Goal: Task Accomplishment & Management: Manage account settings

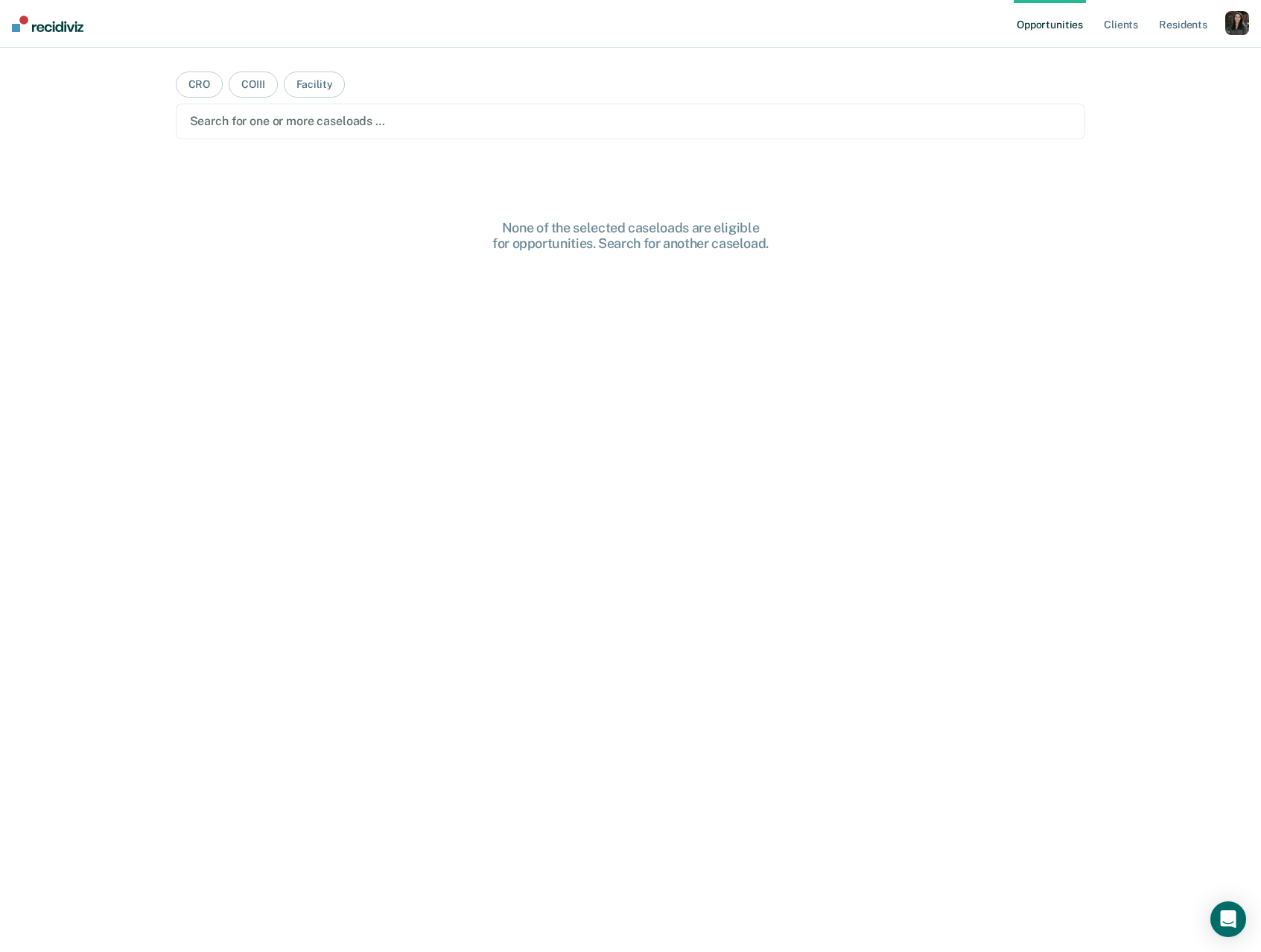
click at [1230, 34] on div "button" at bounding box center [1237, 23] width 24 height 24
click at [1137, 66] on link "Profile" at bounding box center [1176, 61] width 120 height 12
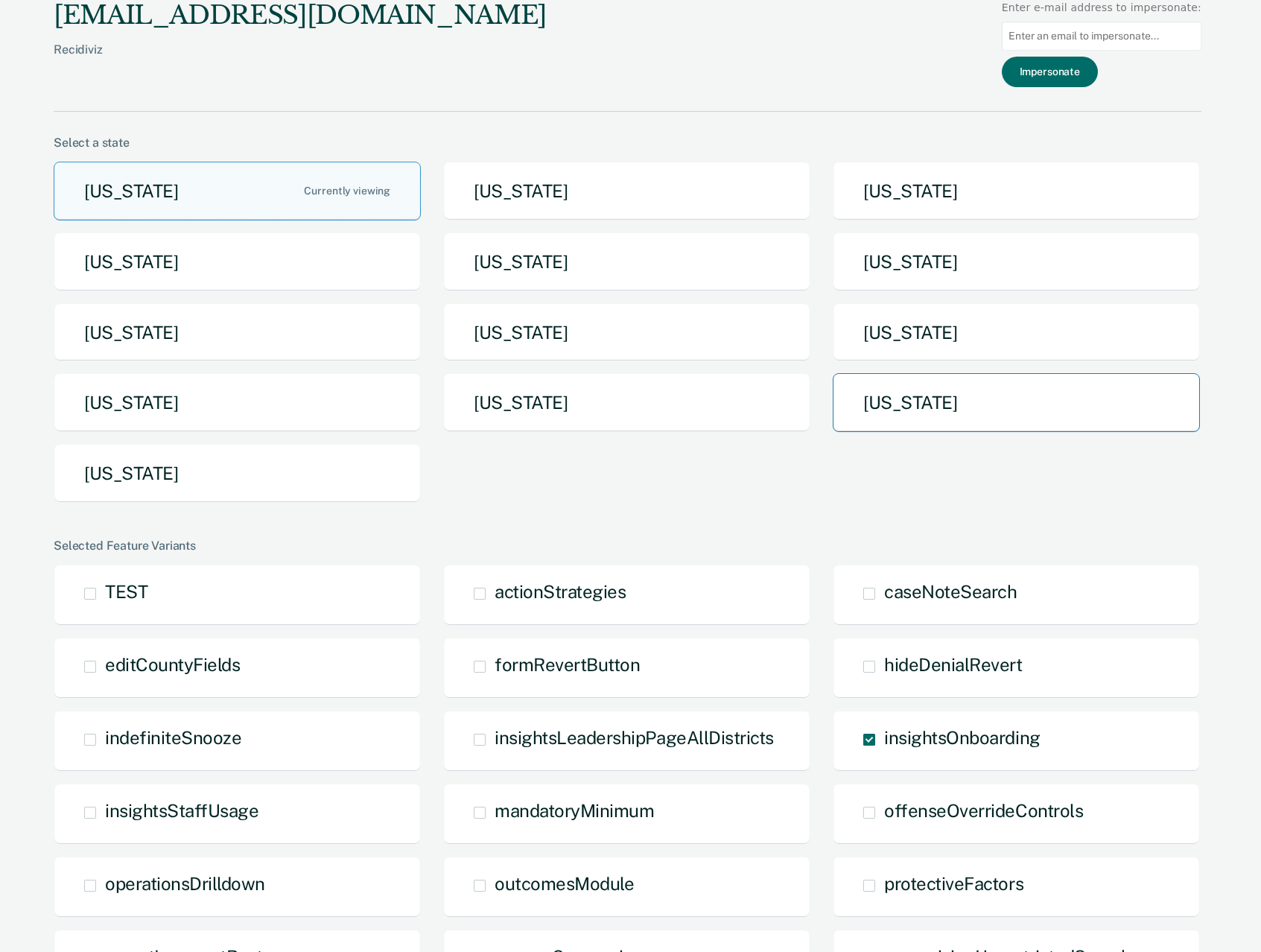
click at [1003, 405] on button "[US_STATE]" at bounding box center [1016, 403] width 367 height 59
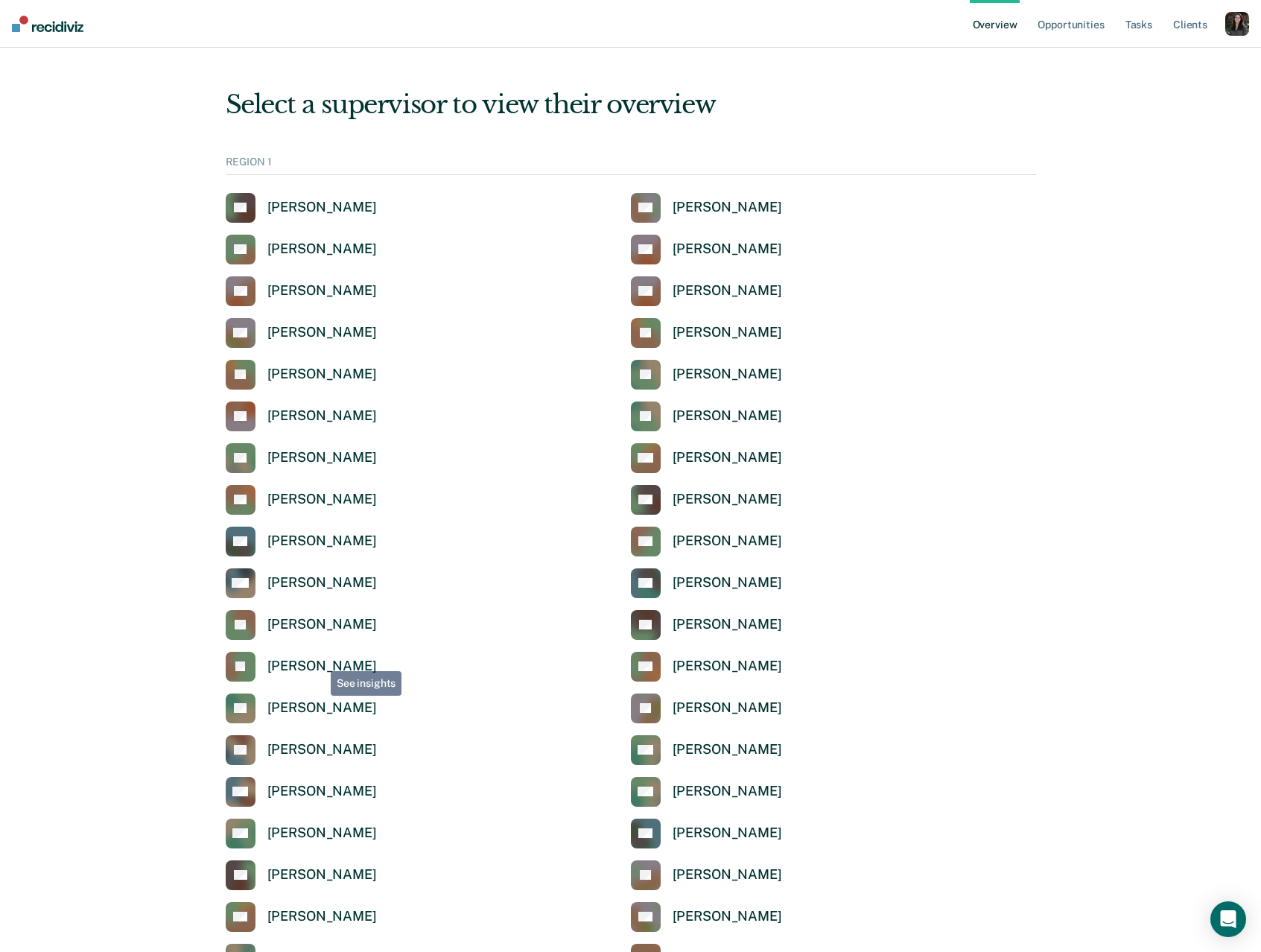
click at [320, 660] on div "[PERSON_NAME]" at bounding box center [322, 666] width 110 height 17
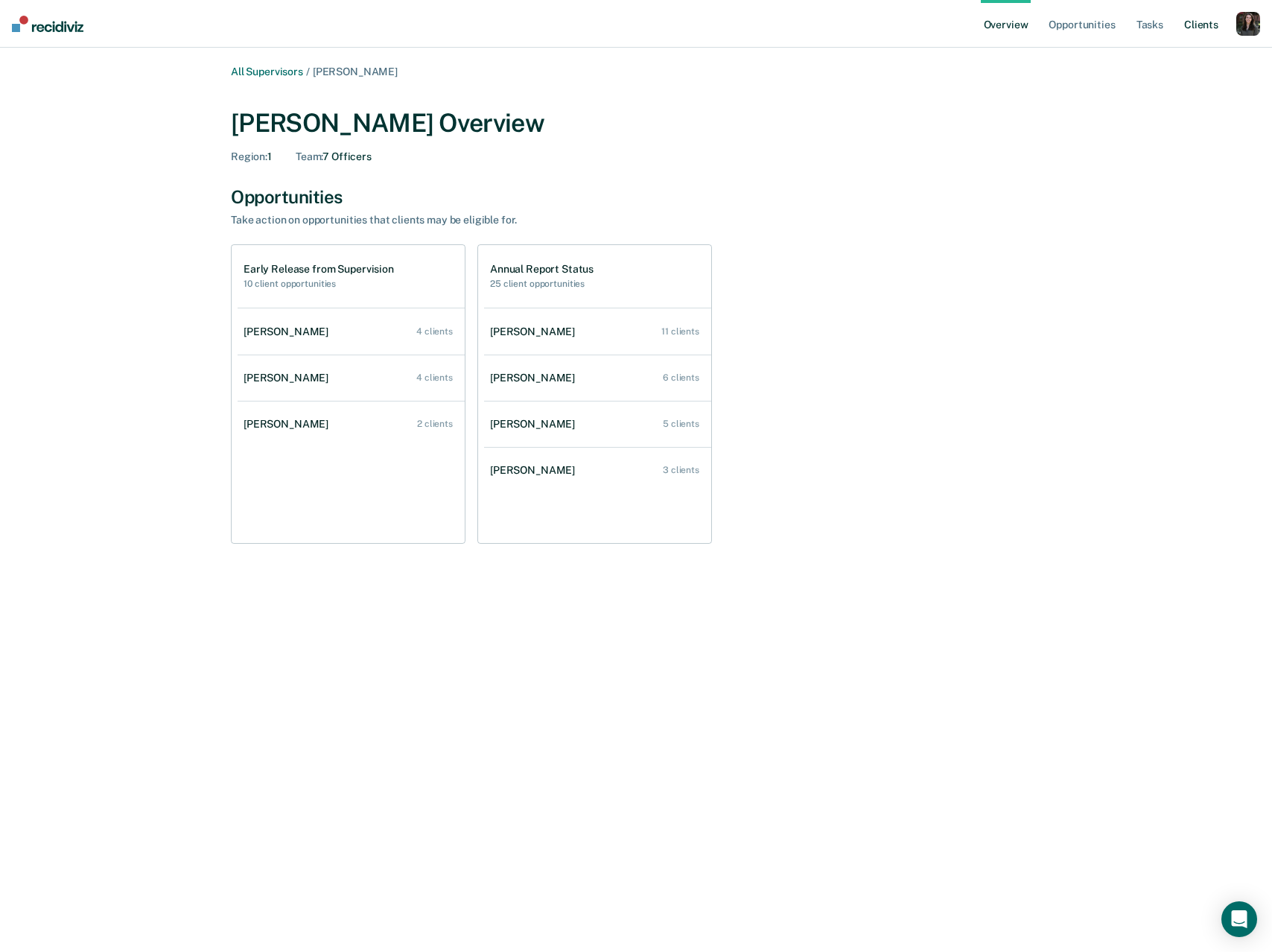
click at [1194, 25] on link "Client s" at bounding box center [1201, 23] width 40 height 47
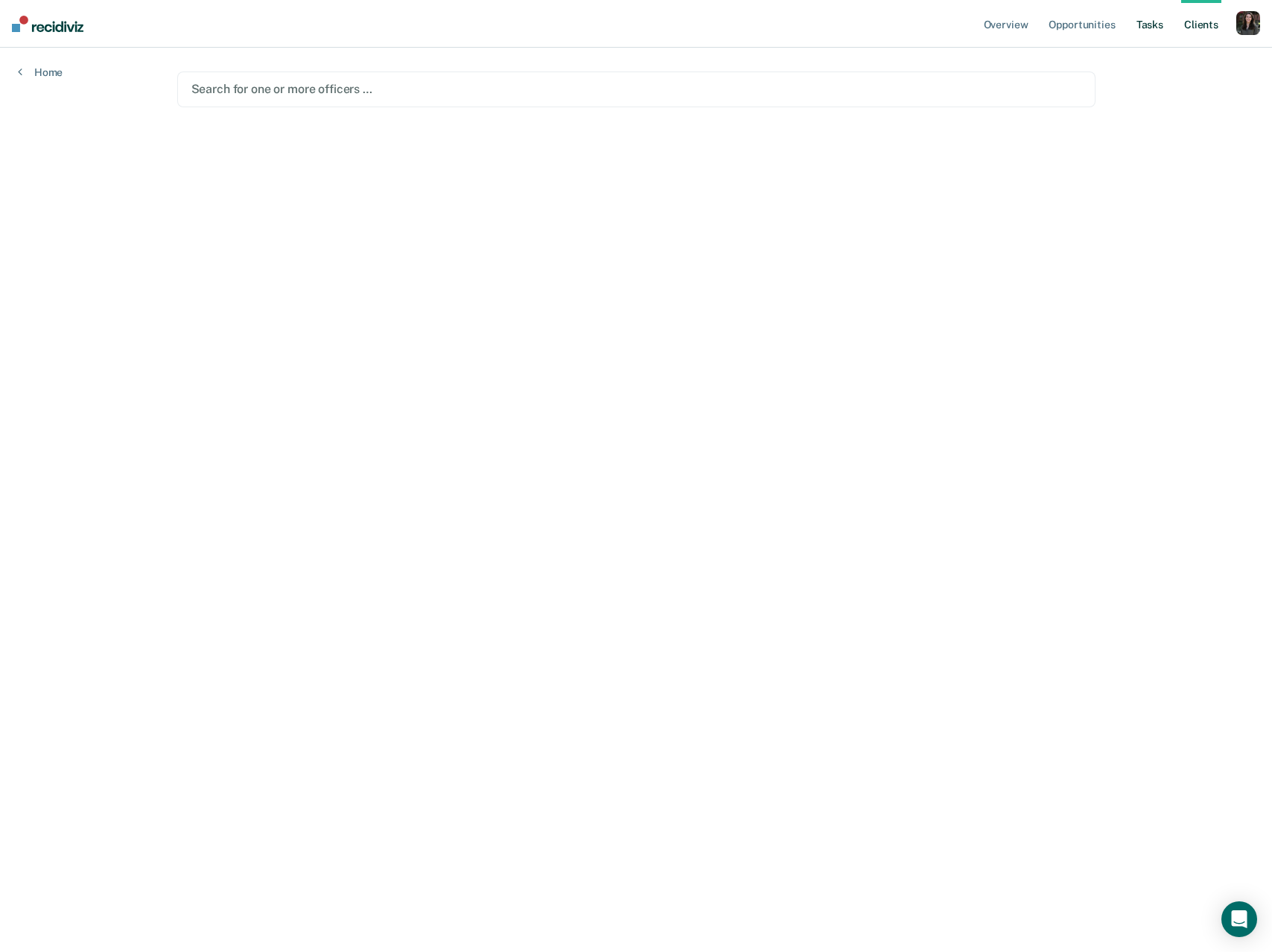
click at [1145, 29] on link "Tasks" at bounding box center [1150, 23] width 33 height 47
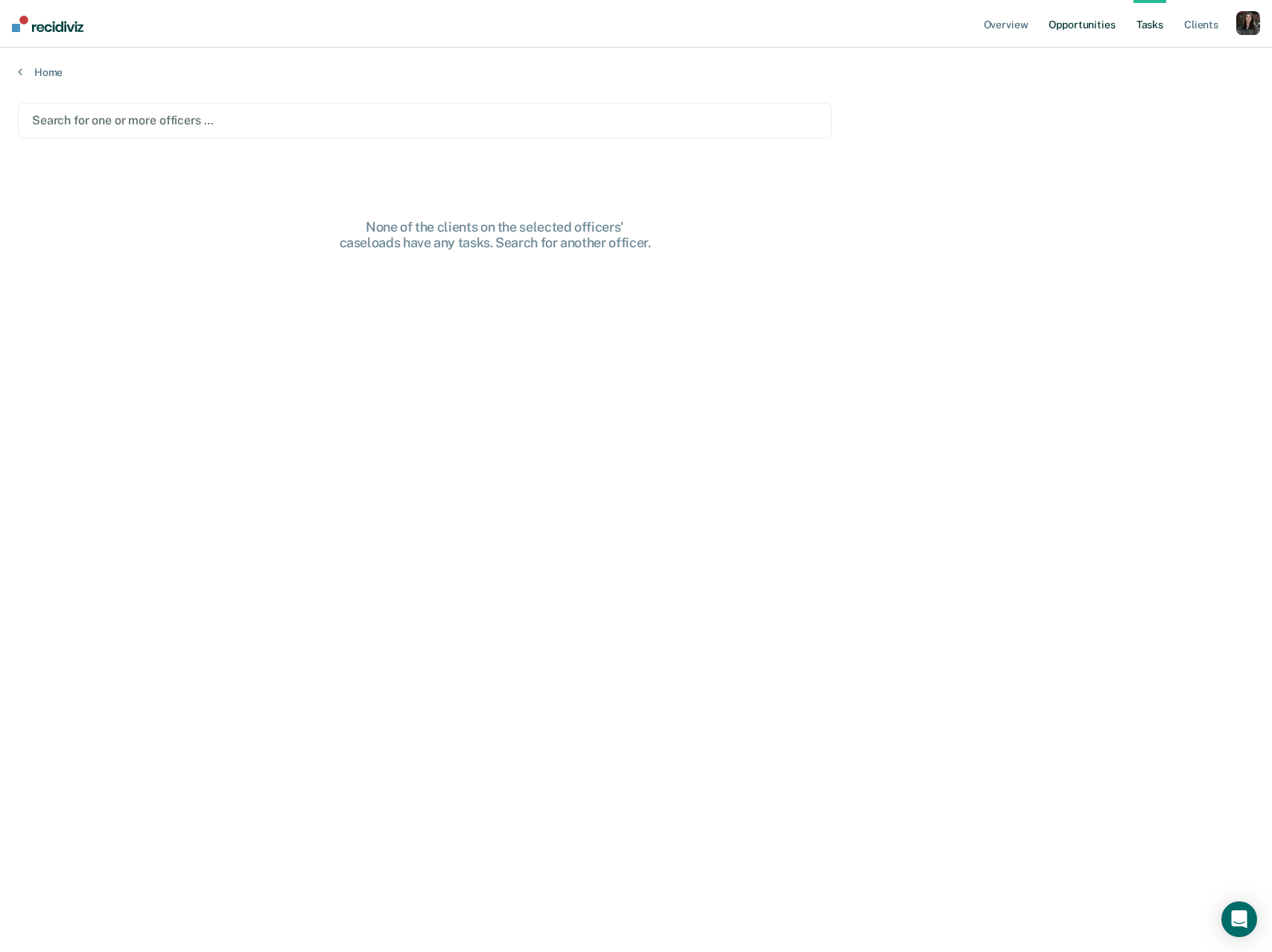
click at [1086, 32] on link "Opportunities" at bounding box center [1081, 23] width 72 height 47
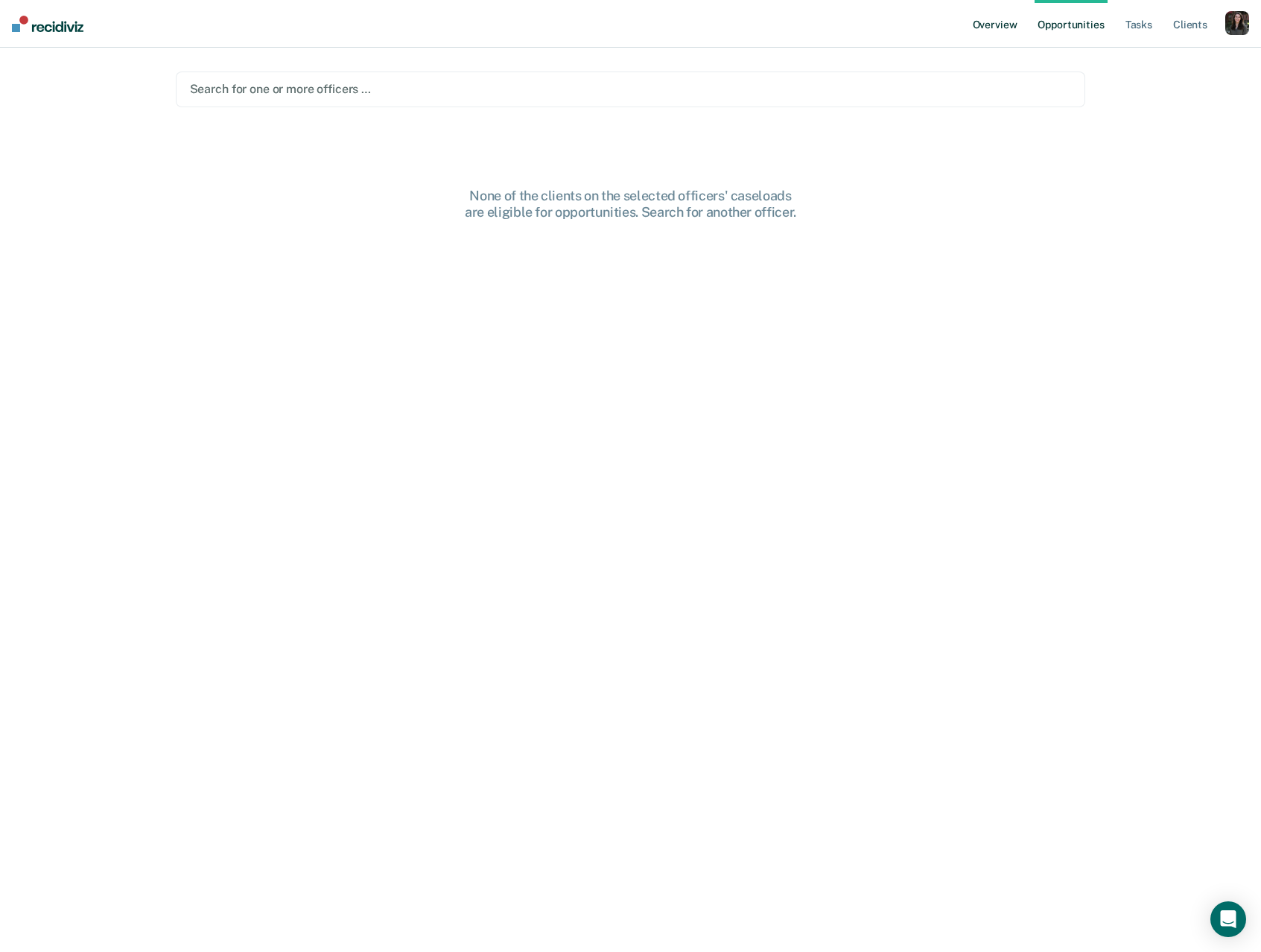
click at [1003, 29] on link "Overview" at bounding box center [995, 23] width 51 height 47
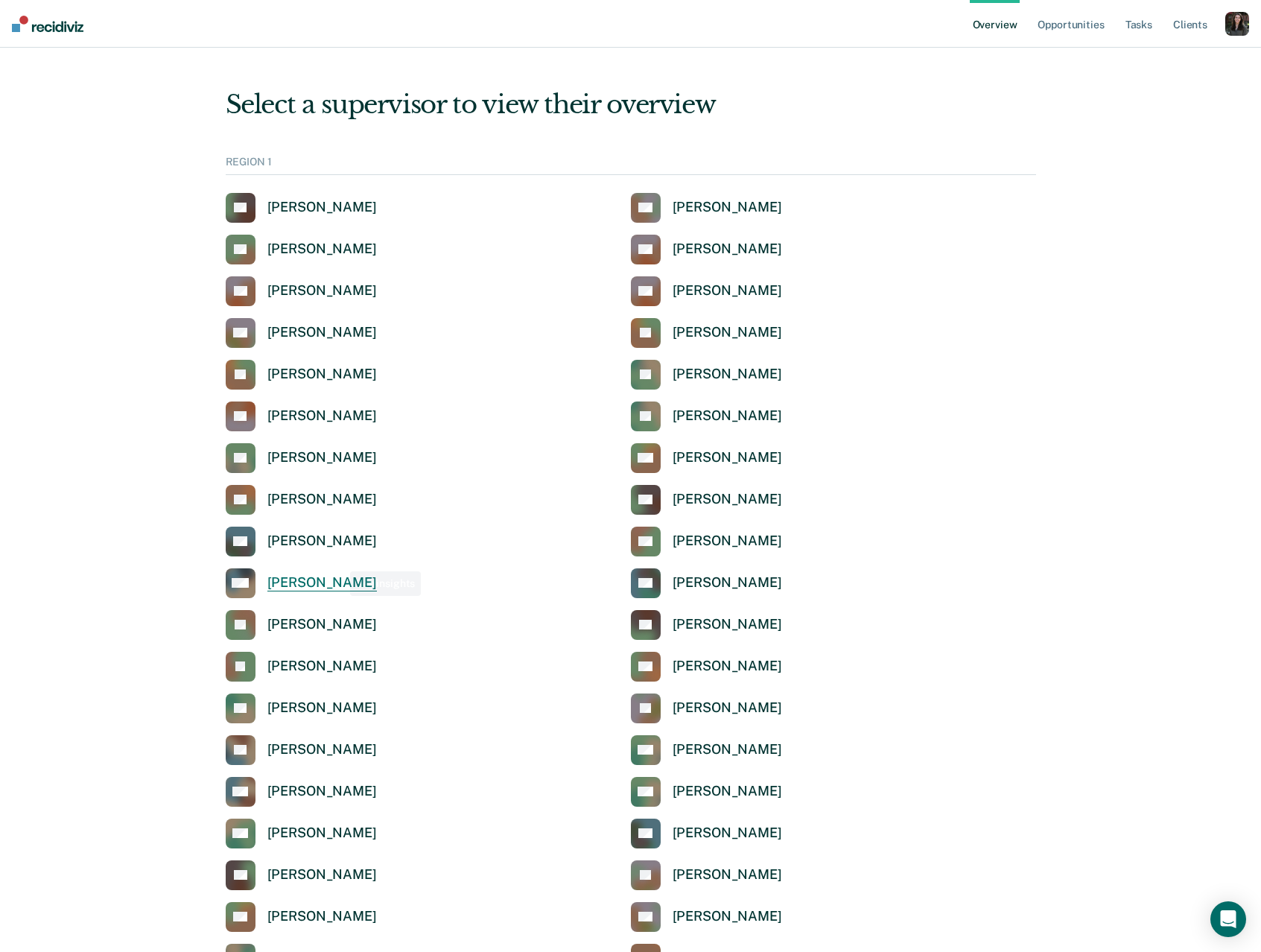
scroll to position [19, 0]
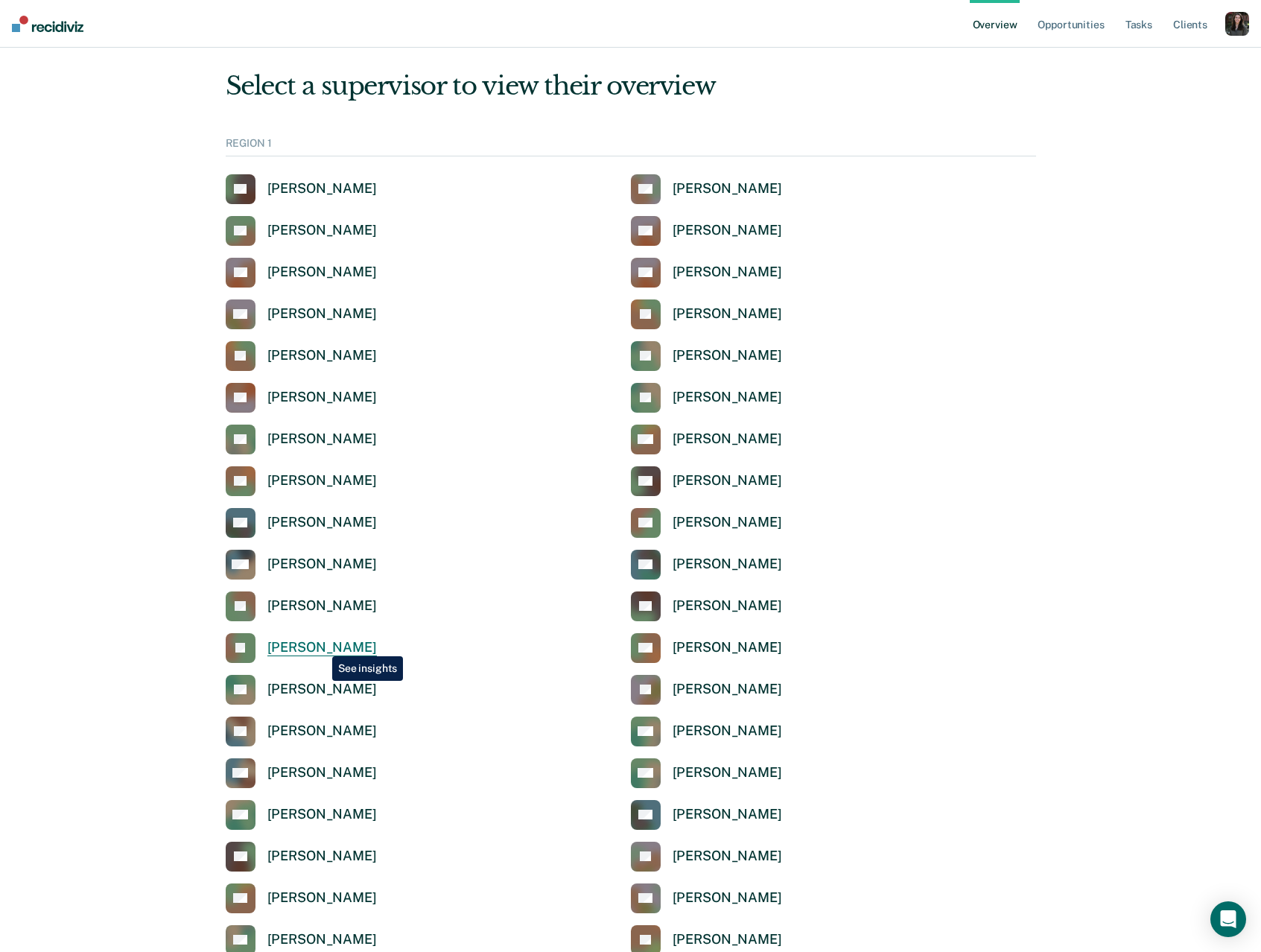
click at [321, 650] on div "[PERSON_NAME]" at bounding box center [322, 647] width 110 height 17
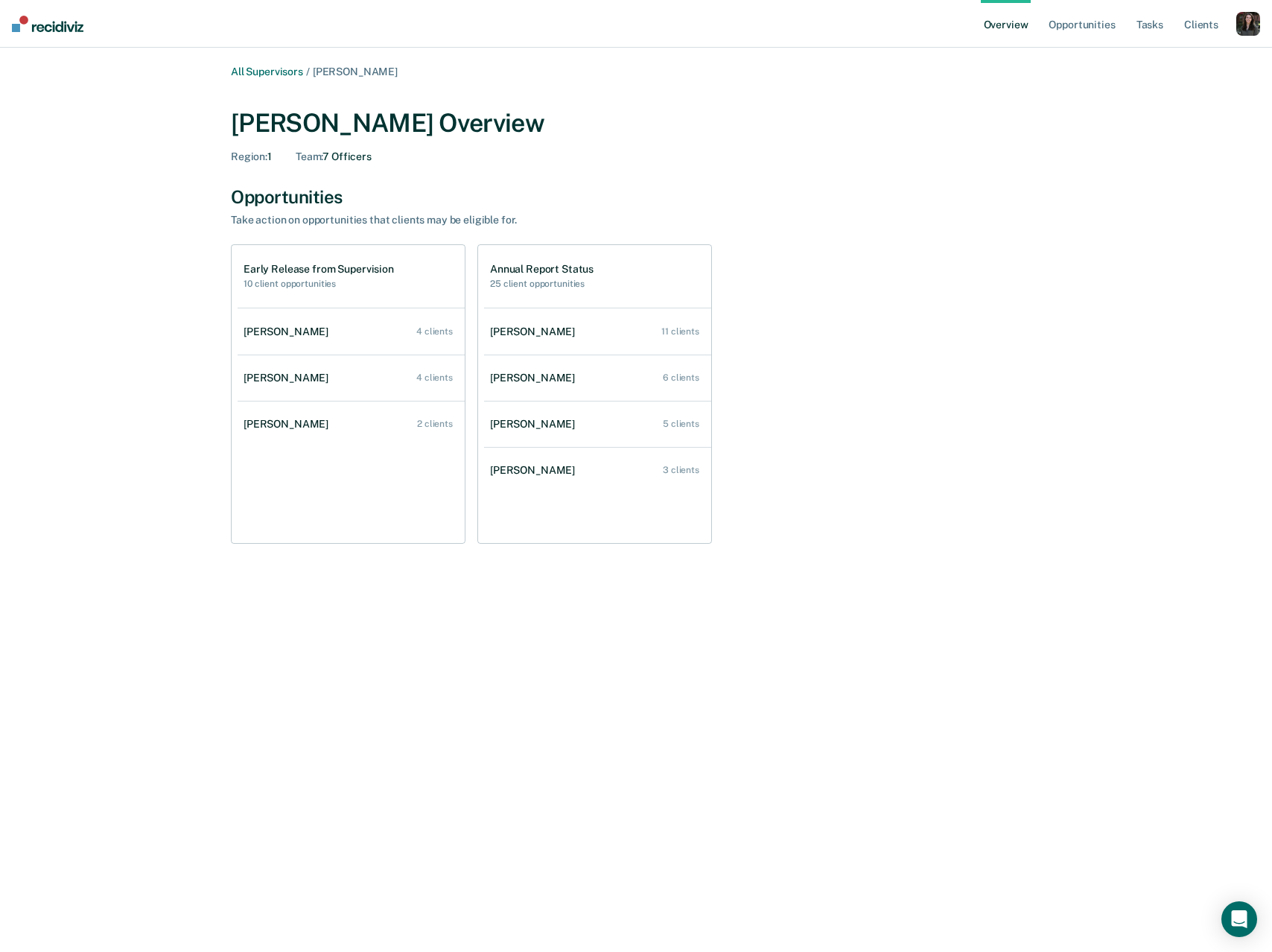
click at [1256, 12] on div "button" at bounding box center [1248, 23] width 24 height 24
click at [1143, 58] on link "Profile" at bounding box center [1188, 60] width 120 height 12
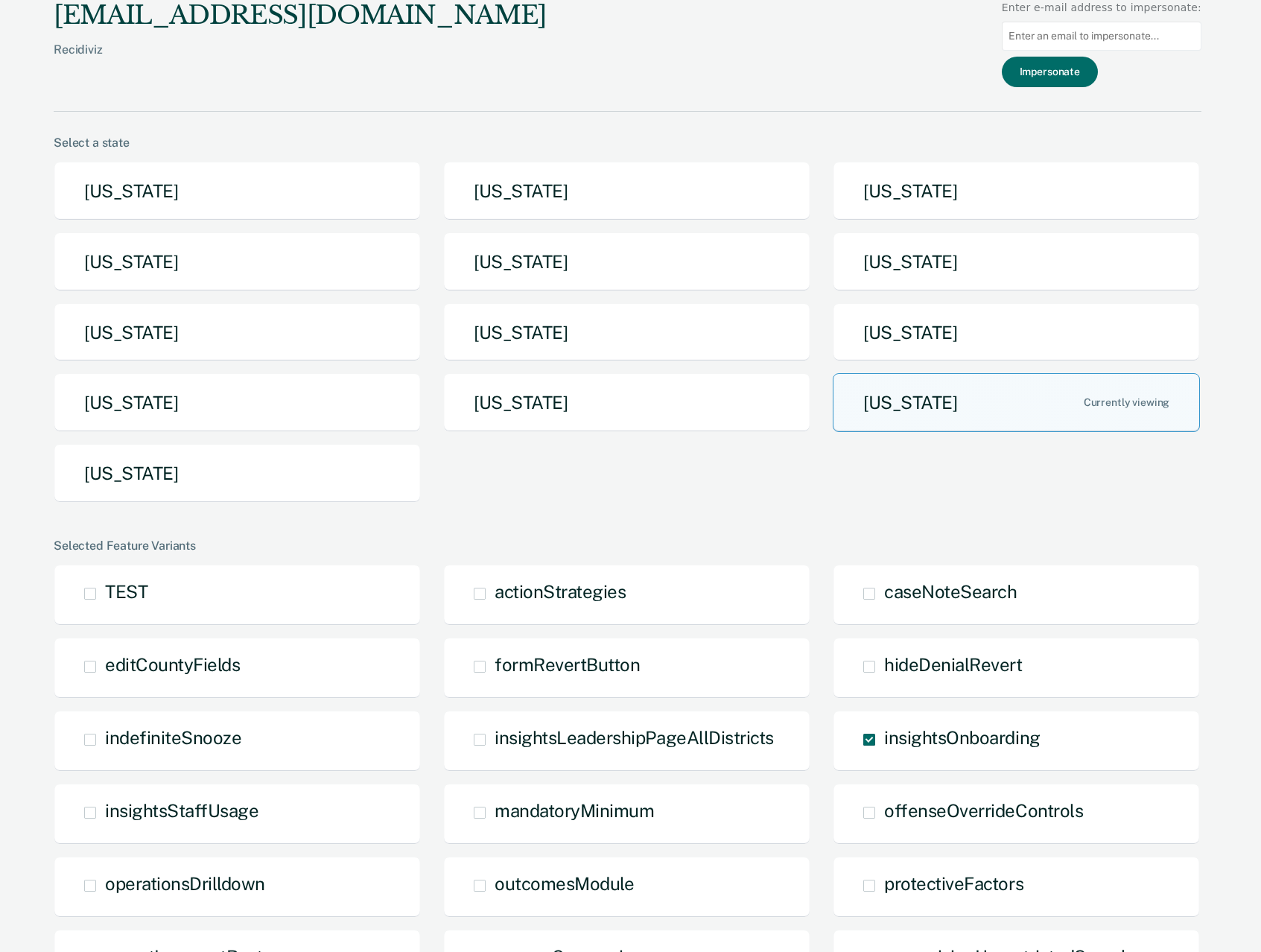
click at [1140, 36] on input at bounding box center [1101, 36] width 200 height 29
click at [1113, 36] on input at bounding box center [1101, 36] width 200 height 29
paste input "latisha.jones@tdcj.texas.gov"
type input "latisha.jones@tdcj.texas.gov"
click at [1079, 79] on button "Impersonate" at bounding box center [1050, 72] width 96 height 30
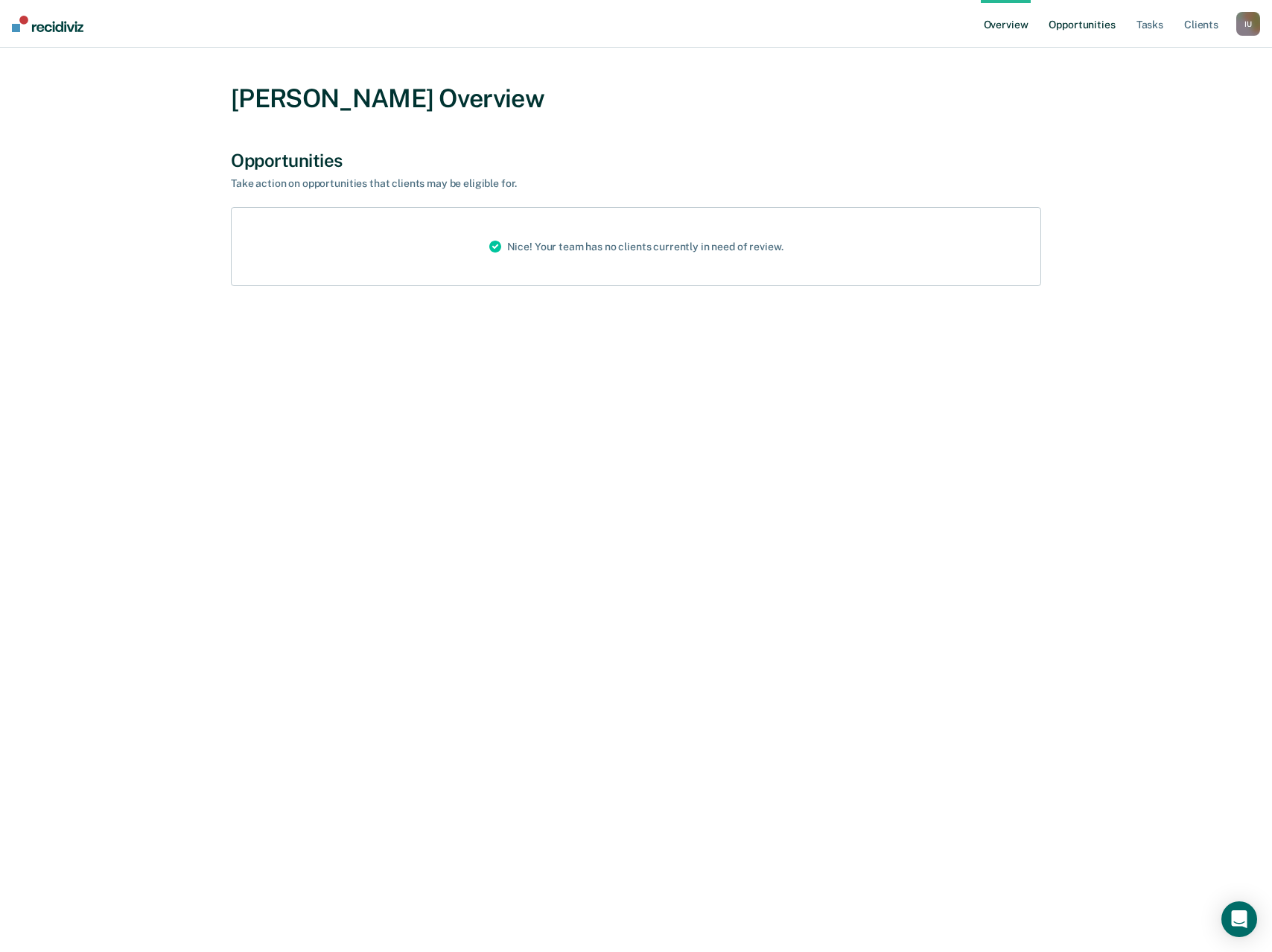
click at [1073, 18] on link "Opportunities" at bounding box center [1081, 23] width 72 height 47
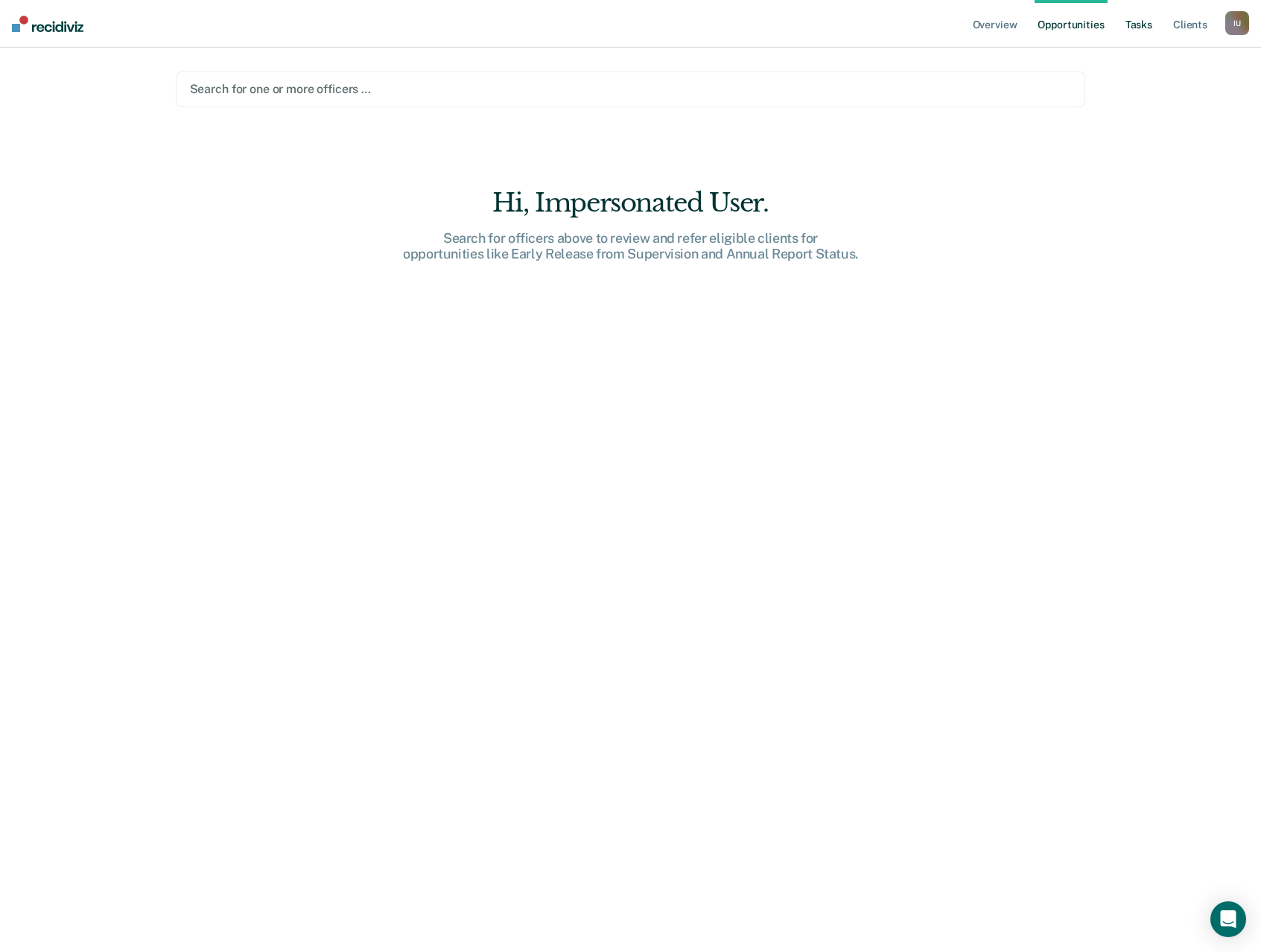
click at [1136, 25] on link "Tasks" at bounding box center [1138, 23] width 33 height 47
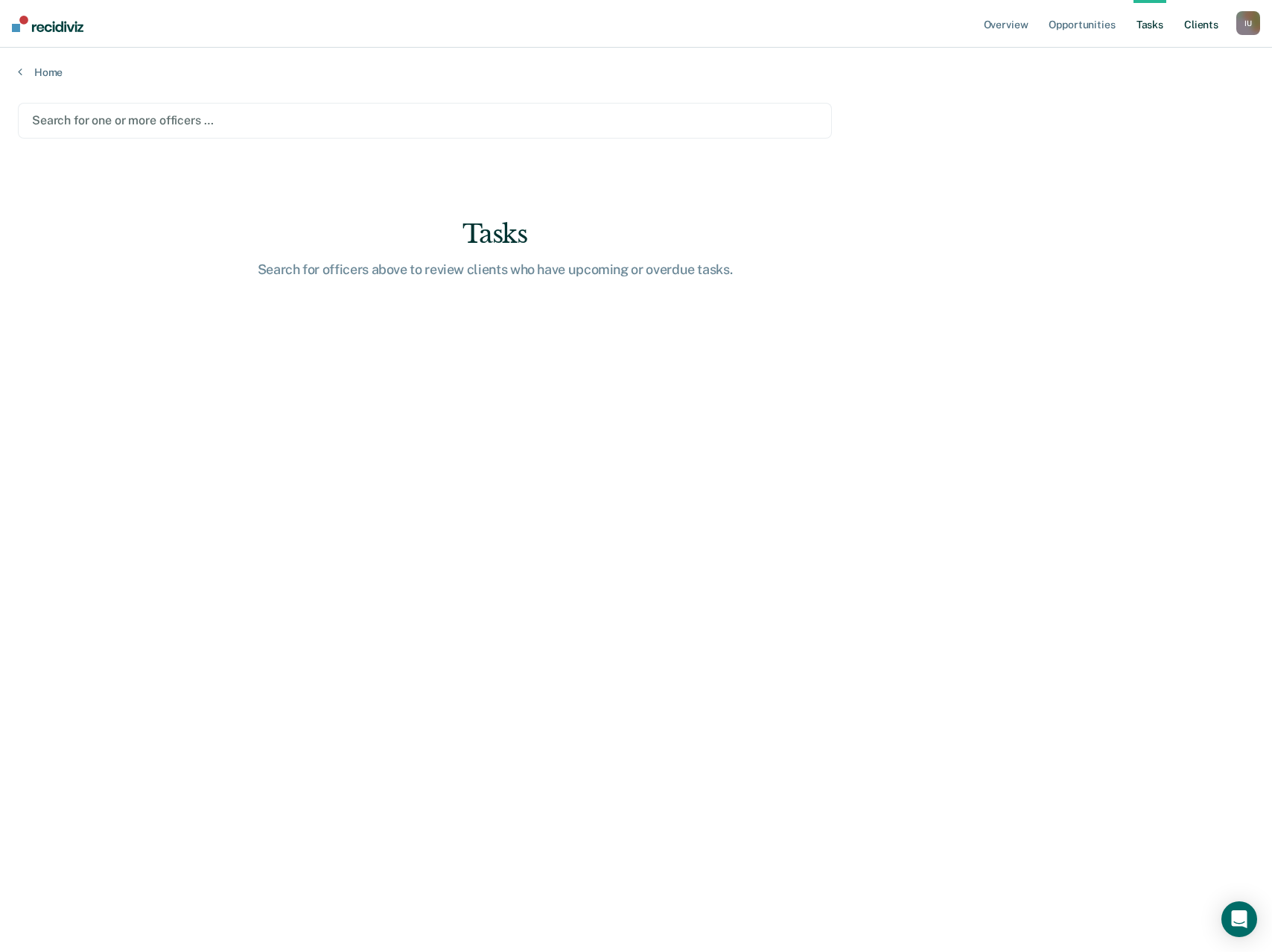
click at [1186, 24] on link "Client s" at bounding box center [1201, 23] width 40 height 47
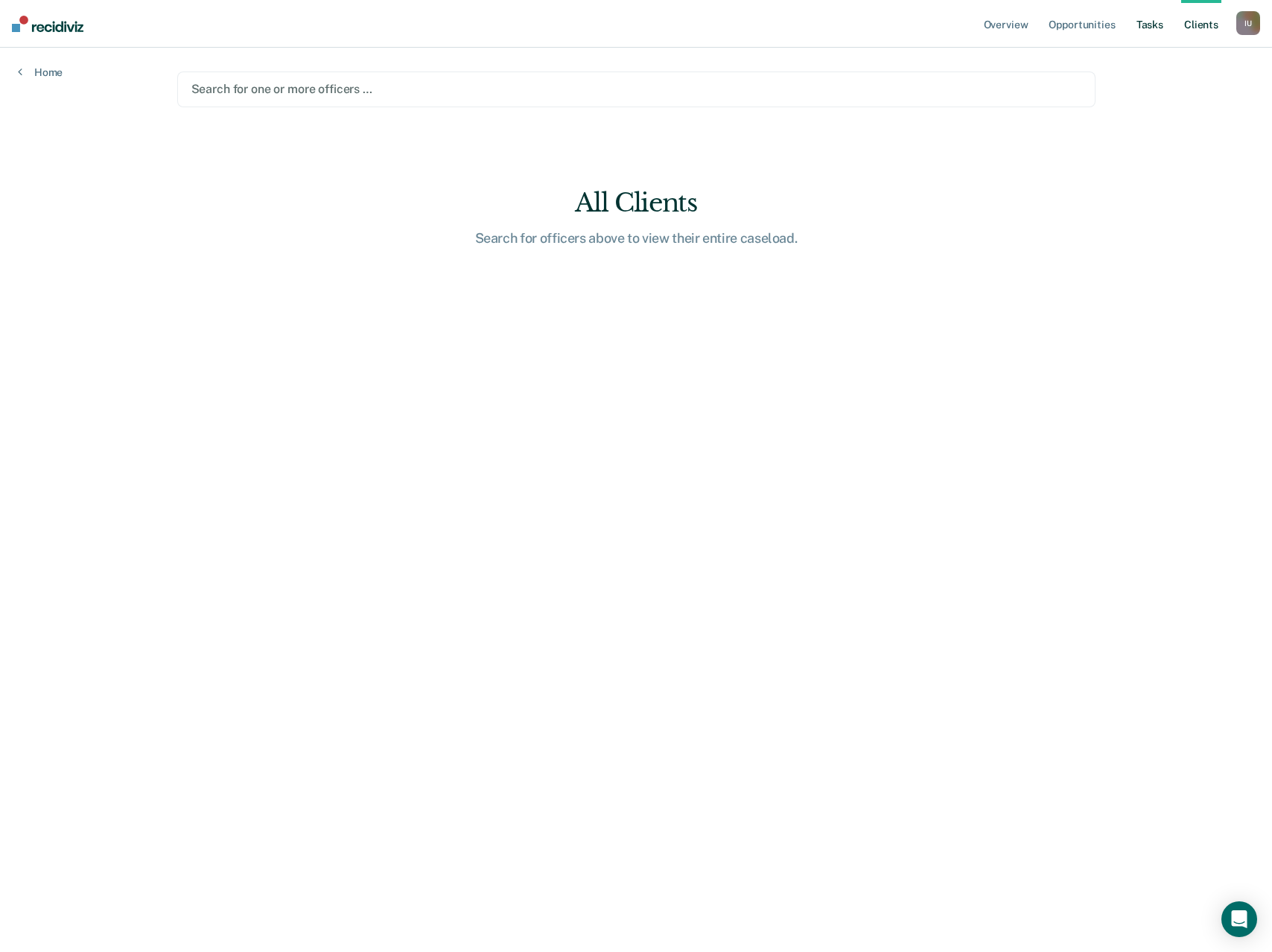
click at [1148, 25] on link "Tasks" at bounding box center [1150, 23] width 33 height 47
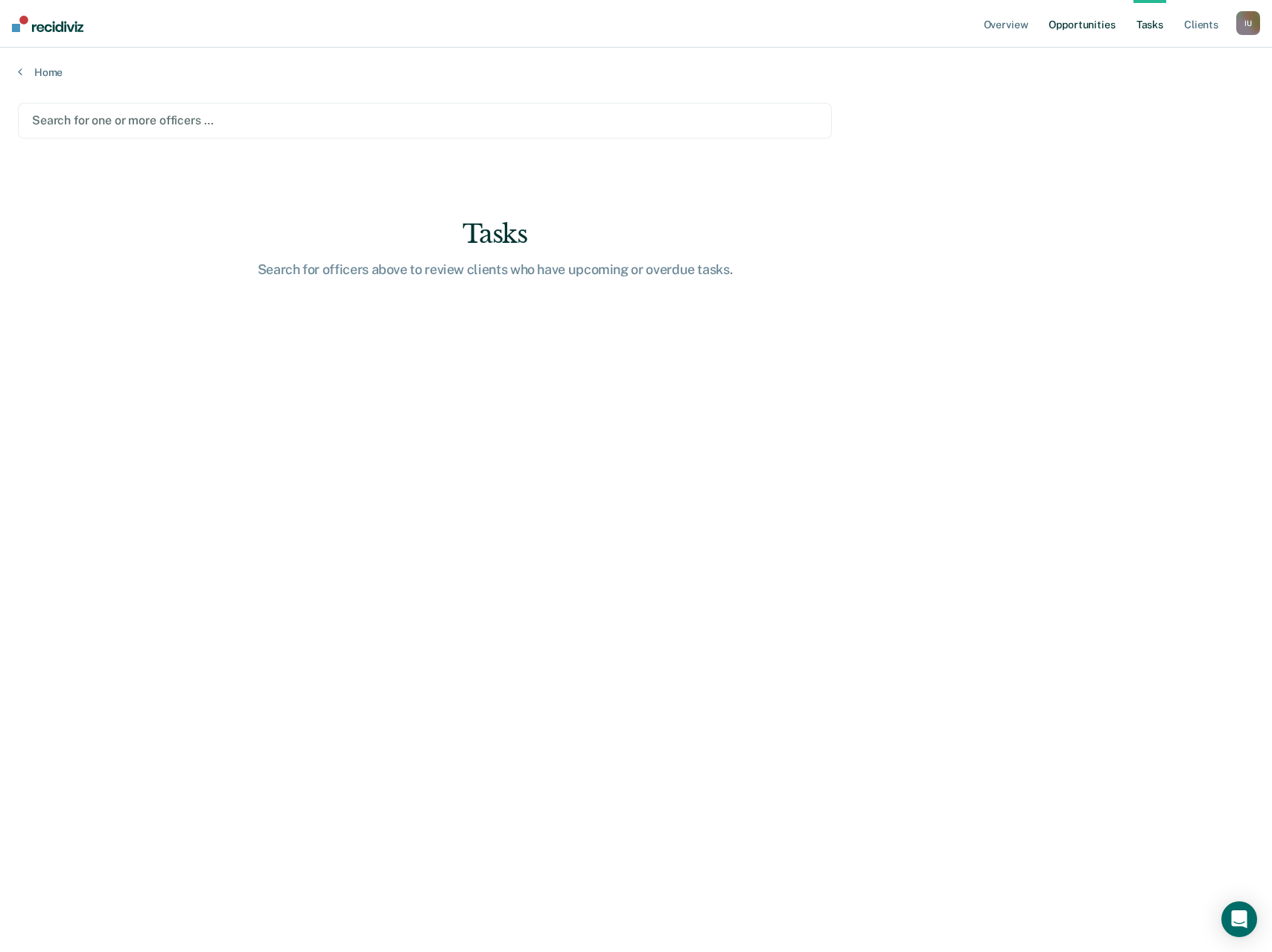
click at [1077, 28] on link "Opportunities" at bounding box center [1081, 23] width 72 height 47
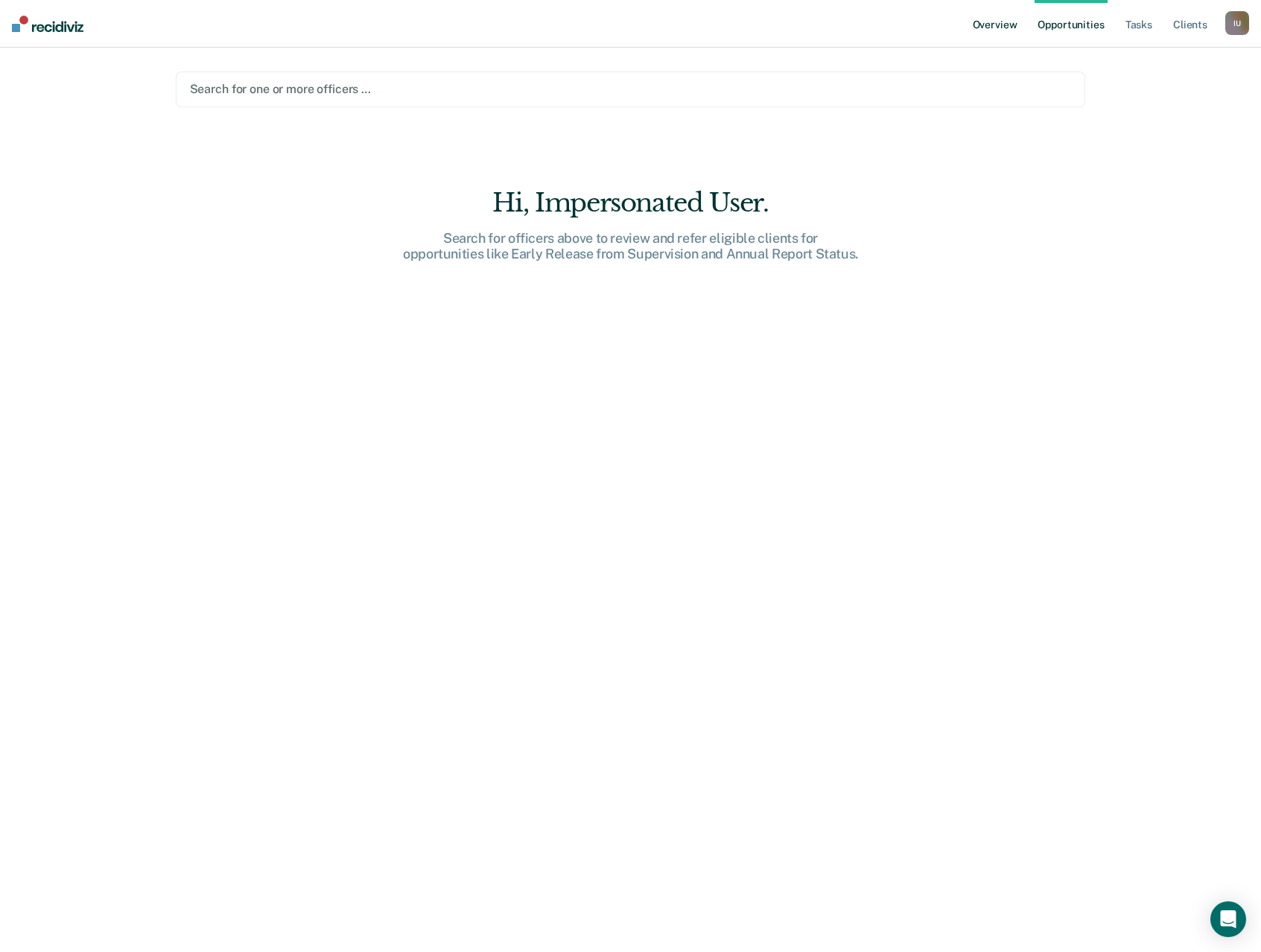
click at [979, 18] on link "Overview" at bounding box center [995, 23] width 51 height 47
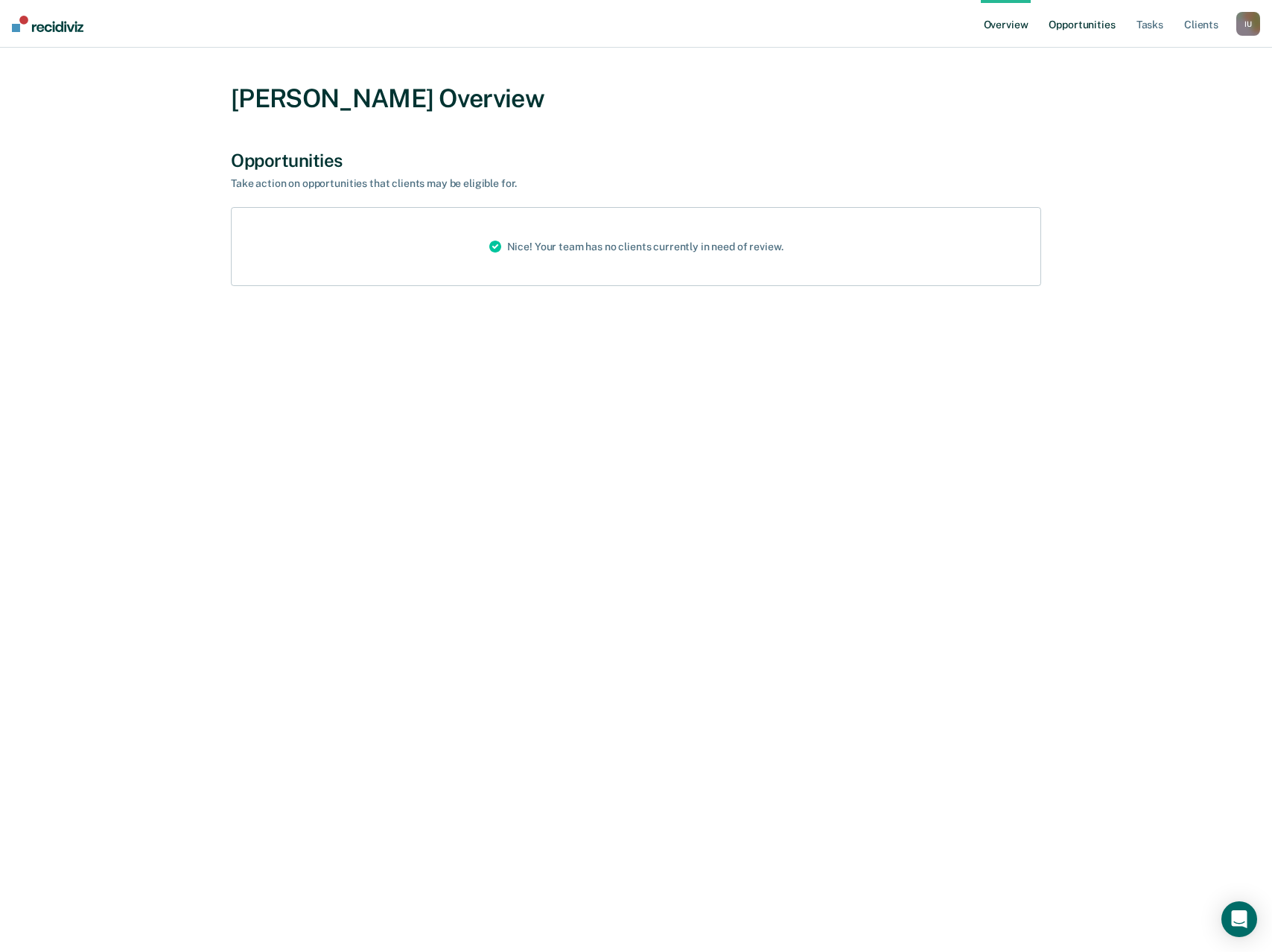
click at [1065, 29] on link "Opportunities" at bounding box center [1081, 23] width 72 height 47
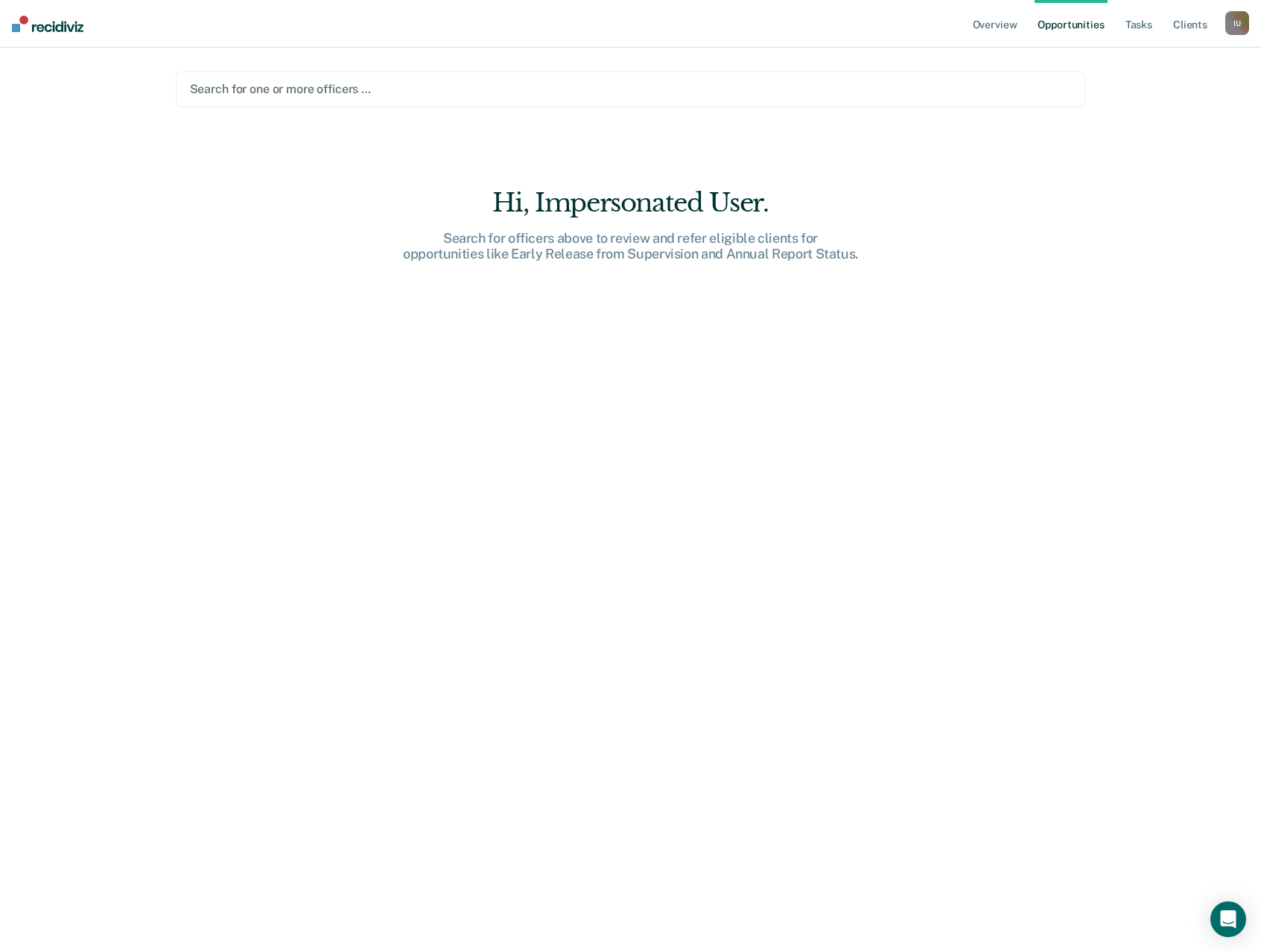
click at [686, 96] on div at bounding box center [630, 88] width 881 height 17
click at [1160, 122] on div "Overview Opportunities Tasks Client s Impersonated User I U Profile How it work…" at bounding box center [630, 476] width 1261 height 952
click at [1009, 27] on link "Overview" at bounding box center [995, 23] width 51 height 47
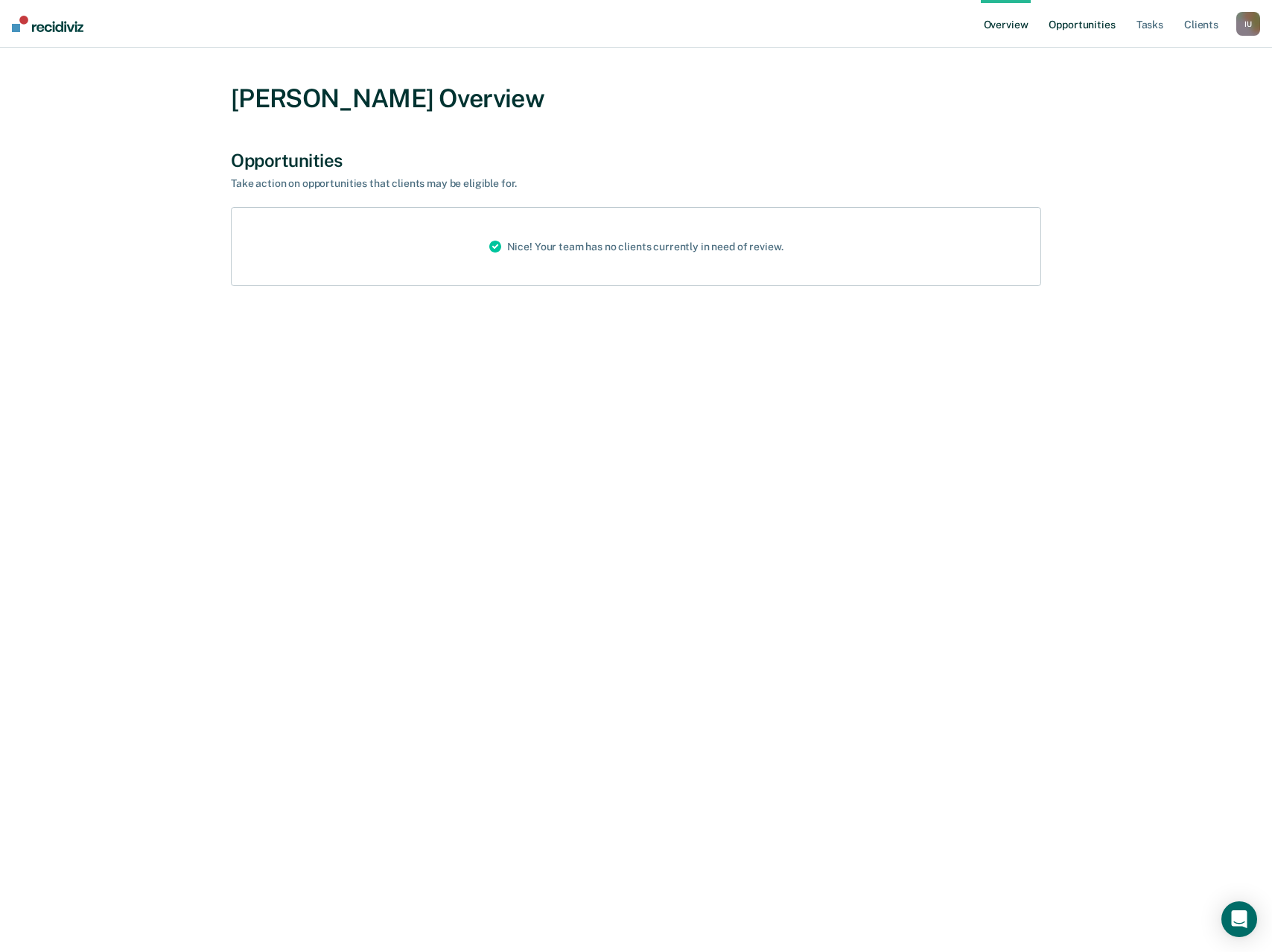
click at [1104, 27] on link "Opportunities" at bounding box center [1081, 23] width 72 height 47
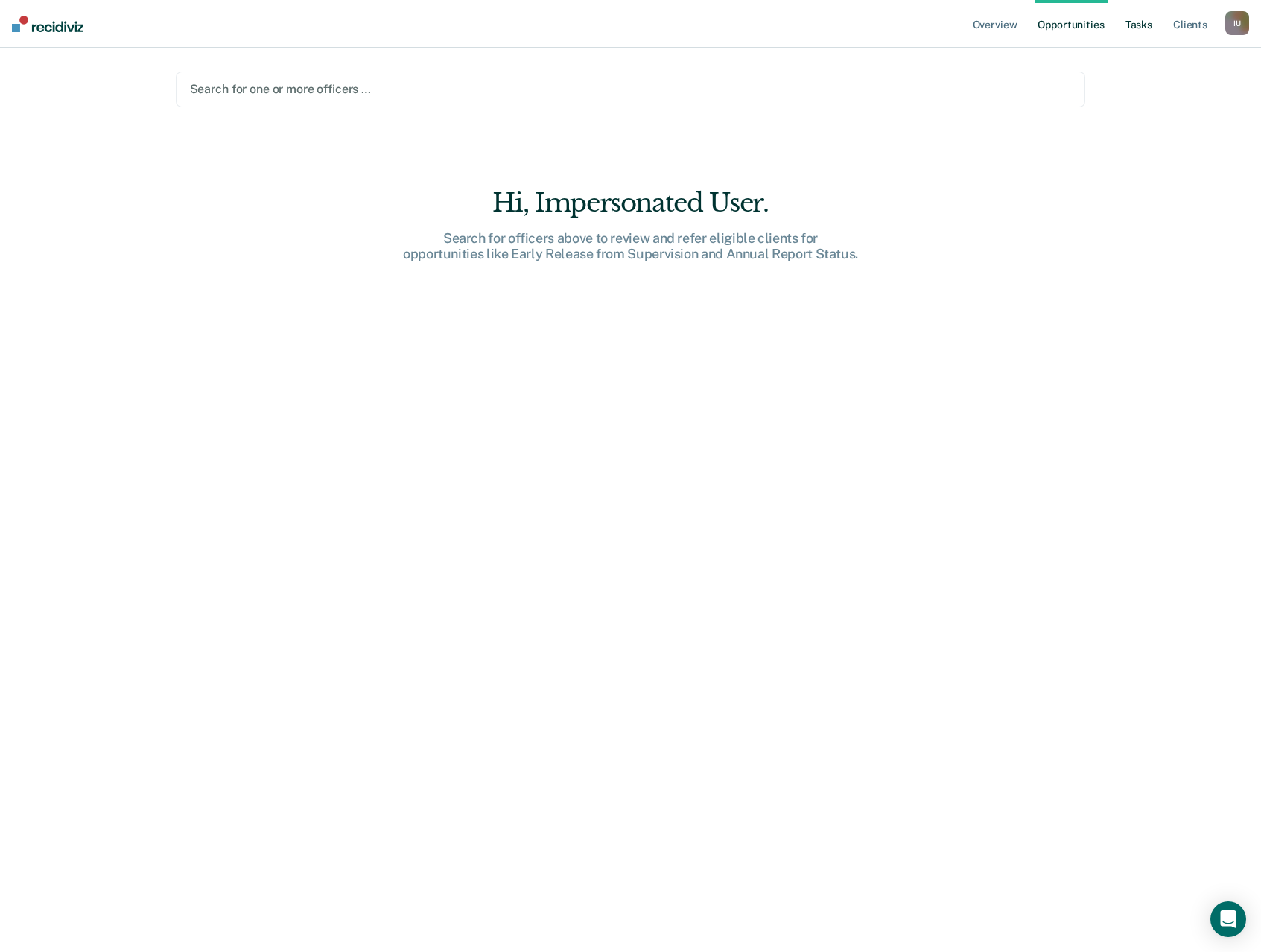
click at [1131, 28] on link "Tasks" at bounding box center [1138, 23] width 33 height 47
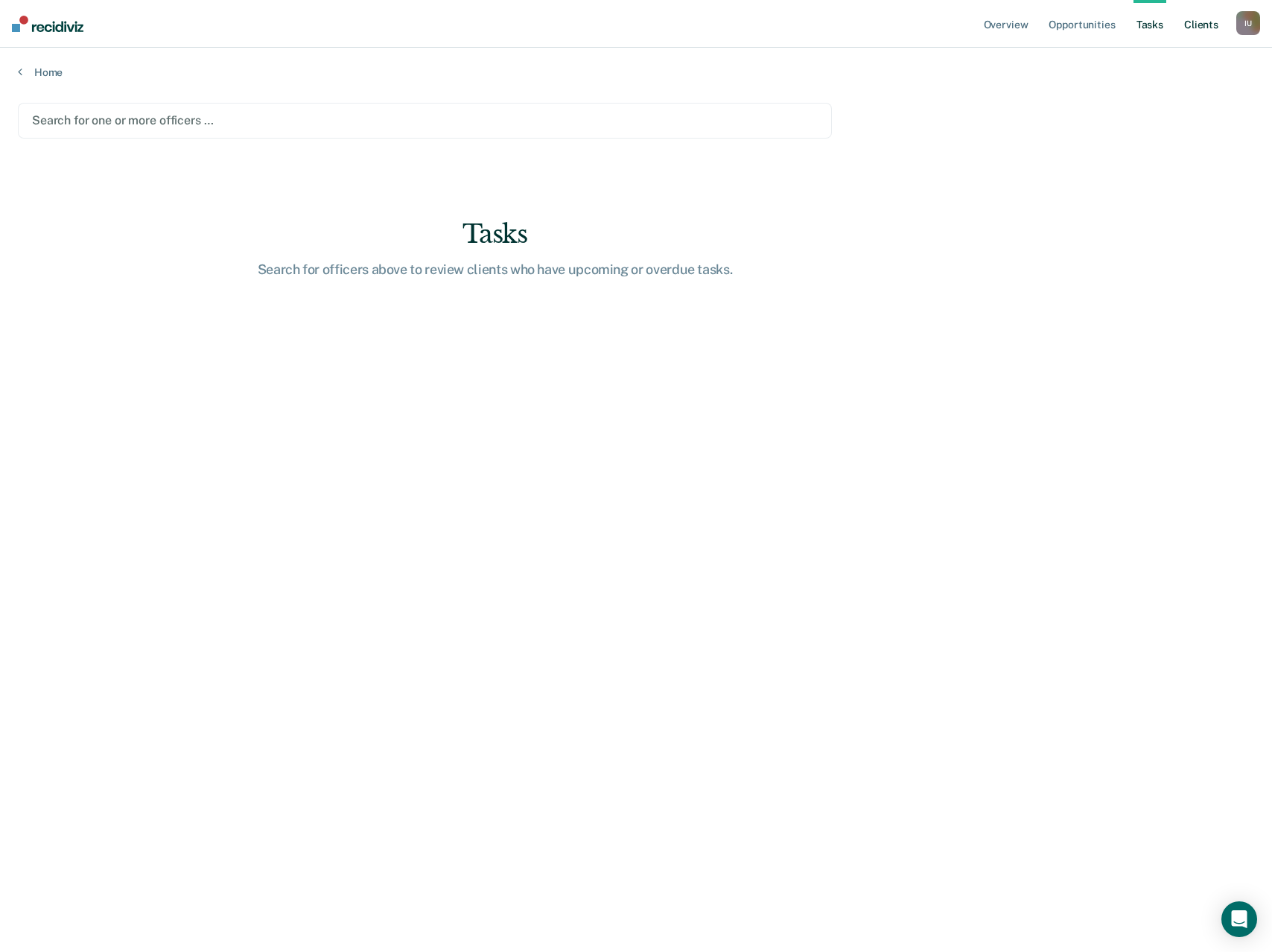
click at [1194, 26] on link "Client s" at bounding box center [1201, 23] width 40 height 47
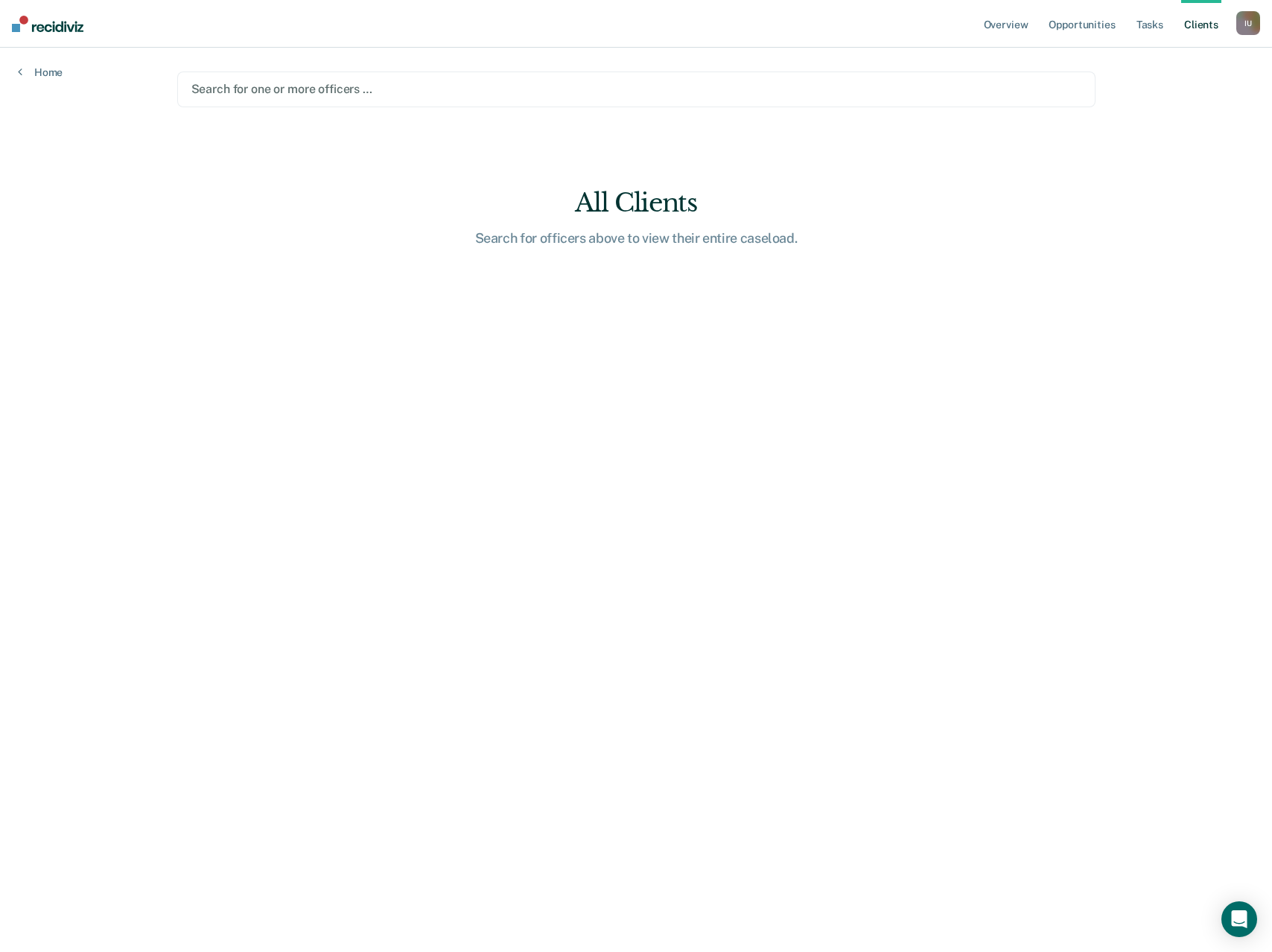
click at [1258, 26] on div "I U" at bounding box center [1248, 23] width 24 height 24
click at [1097, 168] on main "Search for one or more officers … All Clients Search for officers above to view…" at bounding box center [636, 481] width 954 height 868
click at [1256, 17] on div "I U" at bounding box center [1248, 23] width 24 height 24
click at [1149, 57] on link "Profile" at bounding box center [1188, 61] width 120 height 12
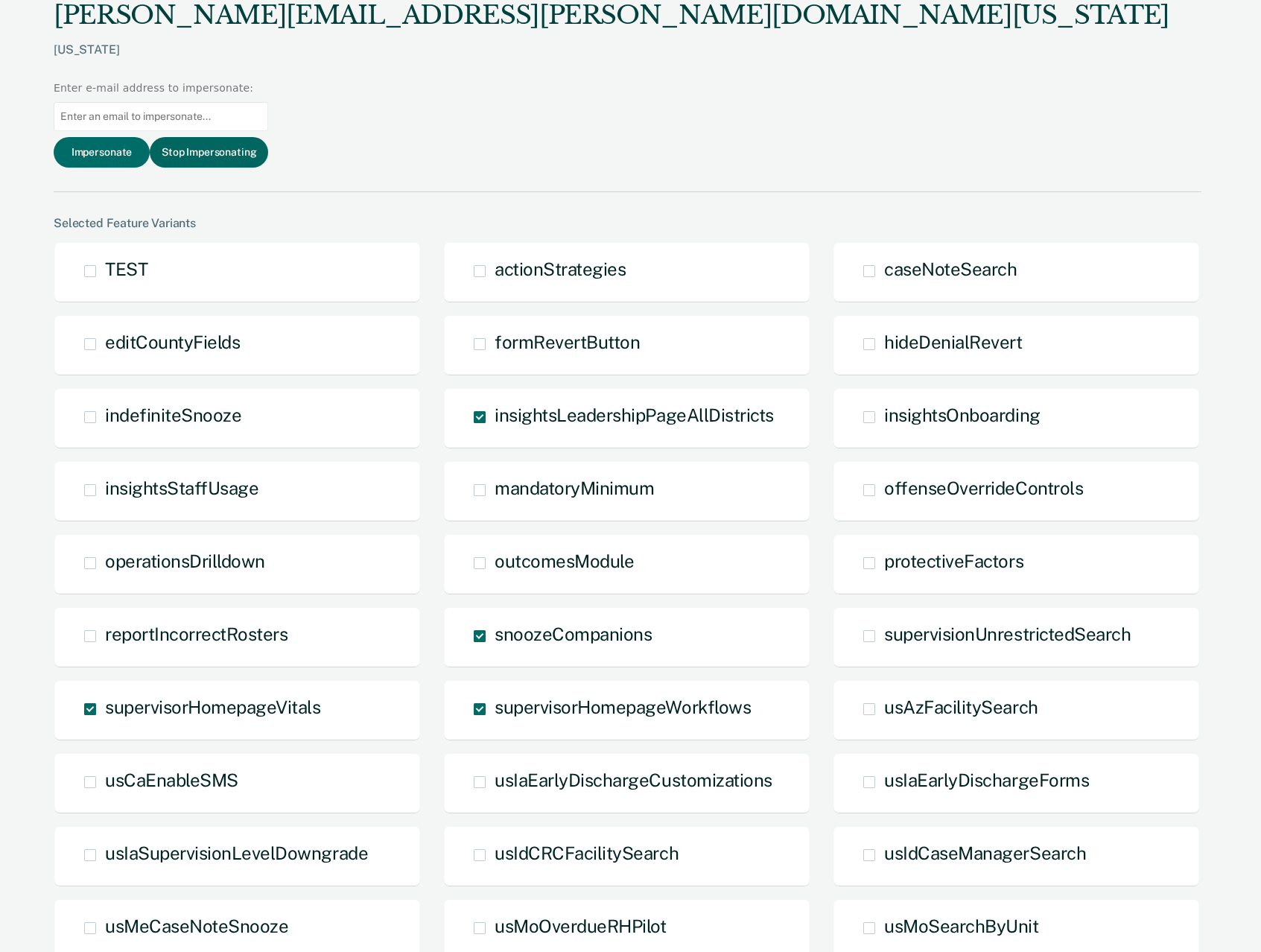
click at [268, 137] on button "Stop Impersonating" at bounding box center [209, 152] width 119 height 30
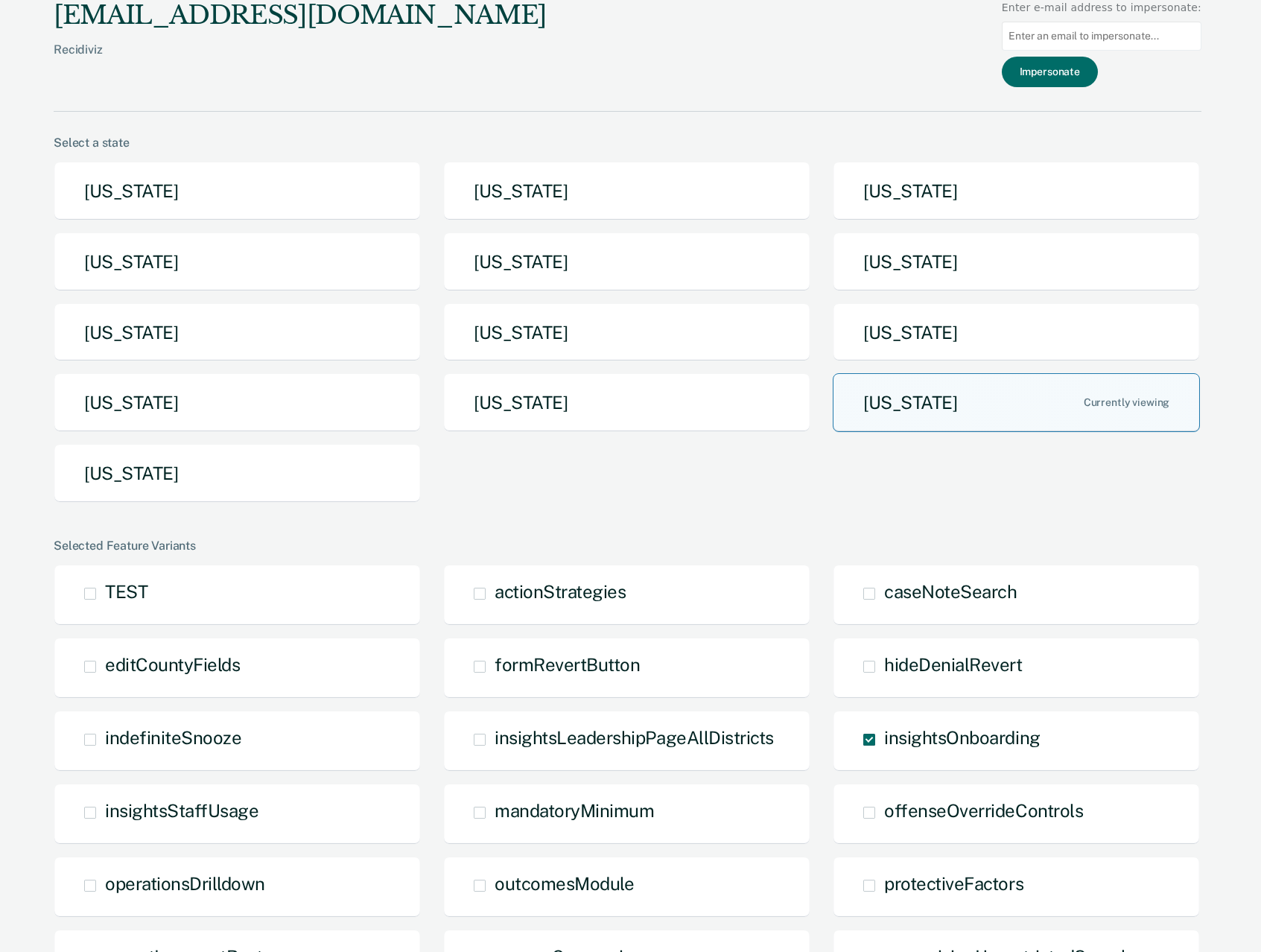
click at [969, 390] on button "[US_STATE]" at bounding box center [1016, 403] width 367 height 59
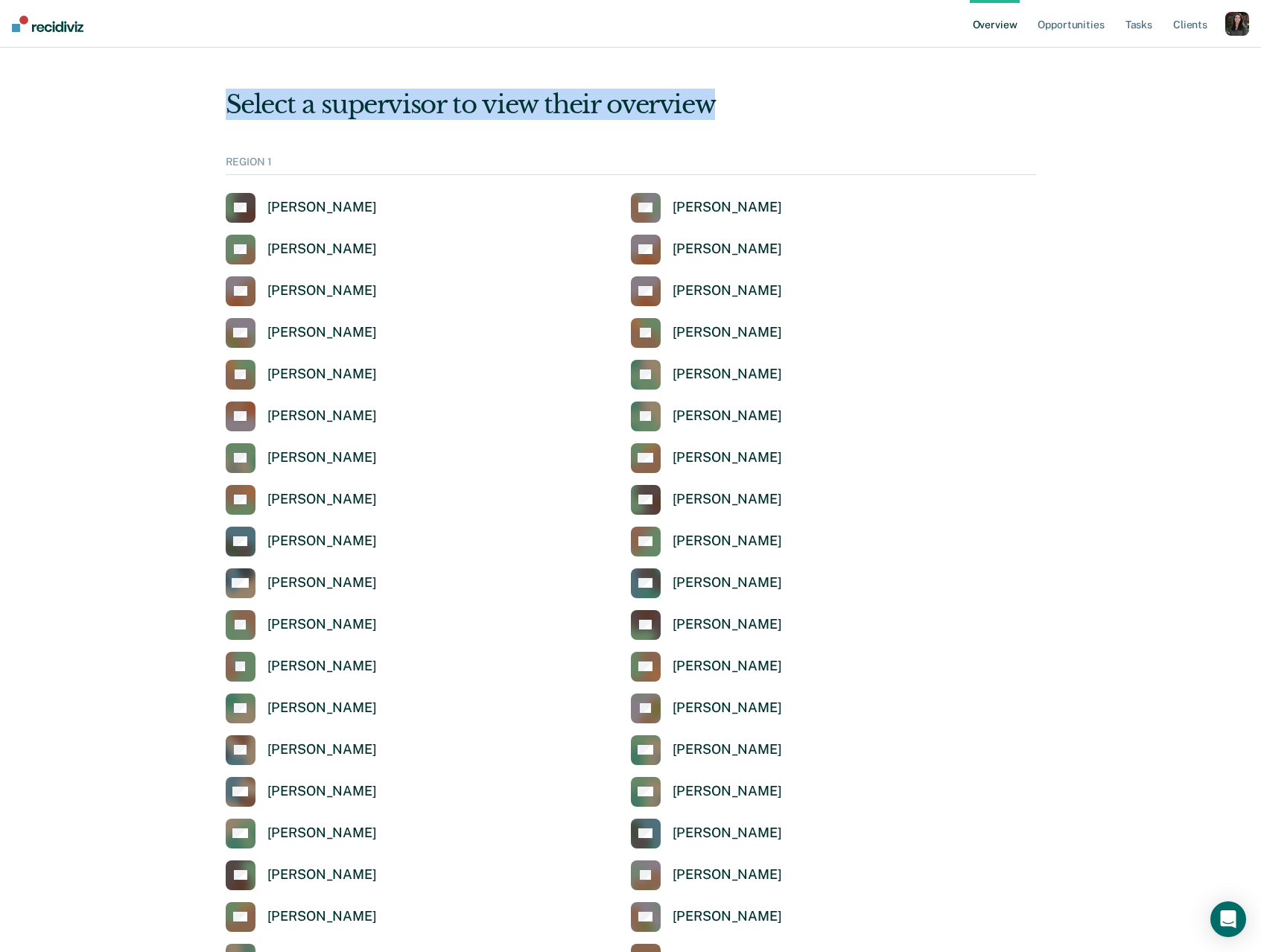
drag, startPoint x: 723, startPoint y: 110, endPoint x: 229, endPoint y: 106, distance: 494.0
click at [229, 106] on div "Select a supervisor to view their overview" at bounding box center [630, 104] width 810 height 30
